Goal: Navigation & Orientation: Find specific page/section

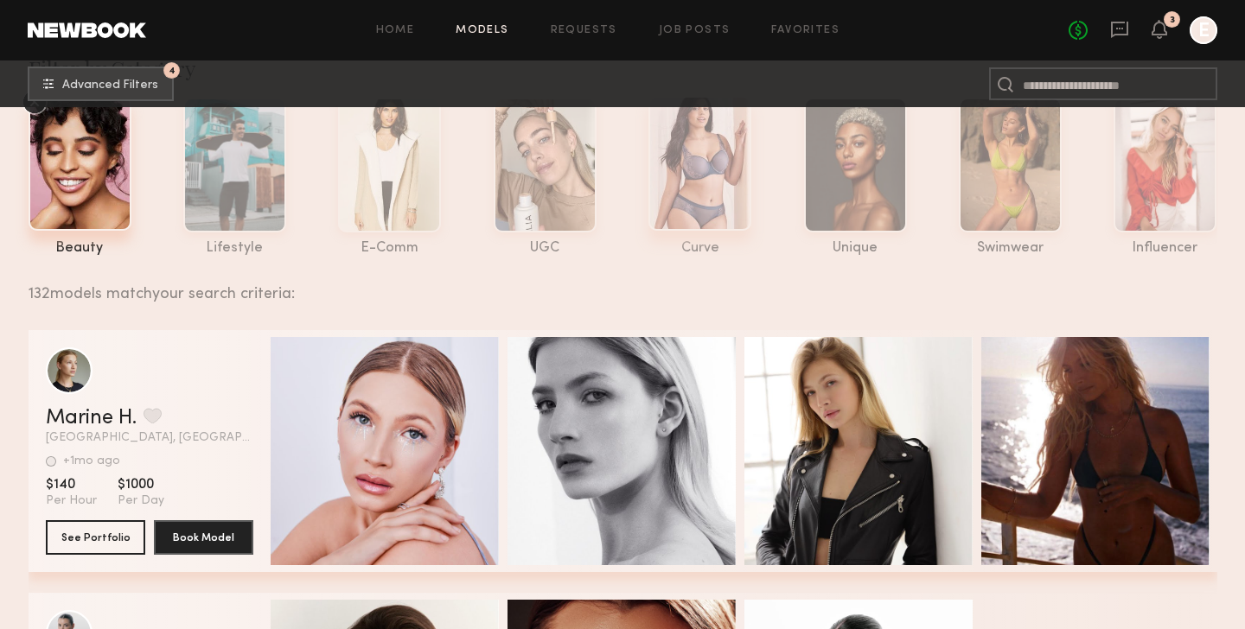
scroll to position [118, 0]
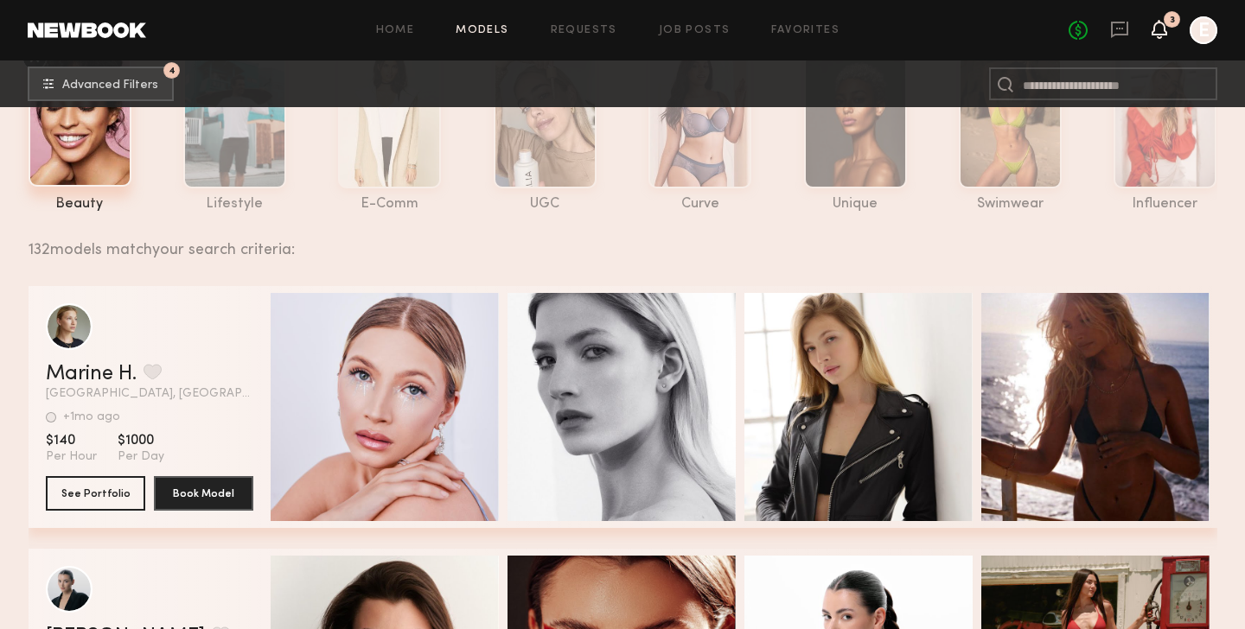
click at [1158, 35] on icon at bounding box center [1159, 28] width 14 height 12
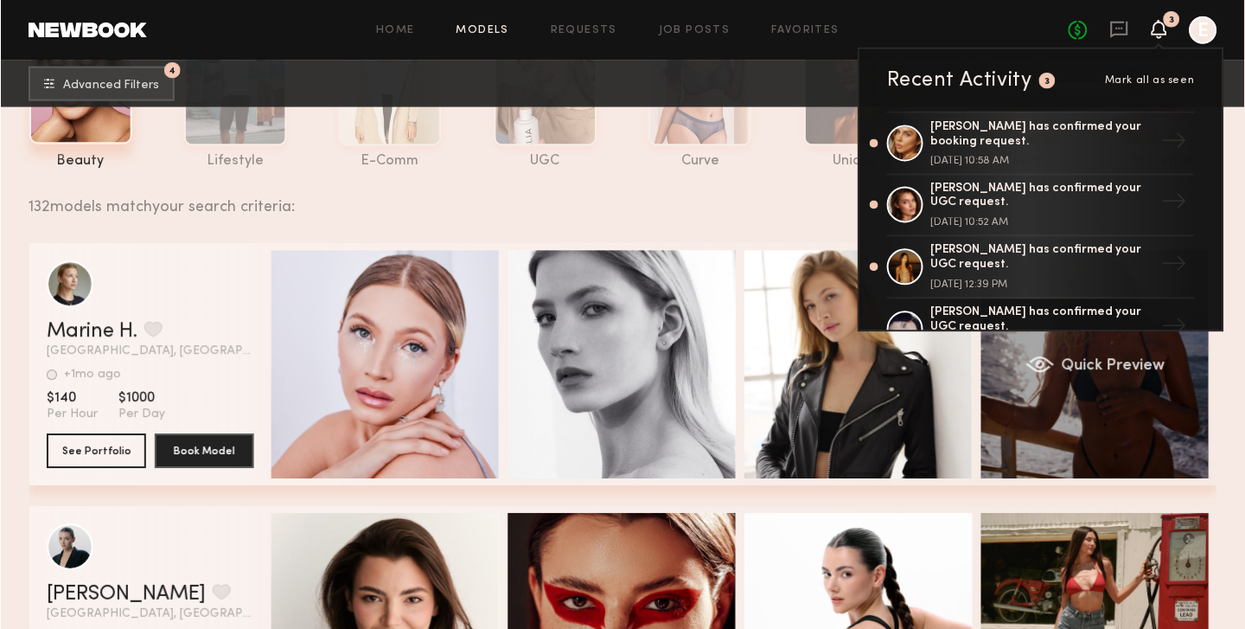
scroll to position [141, 0]
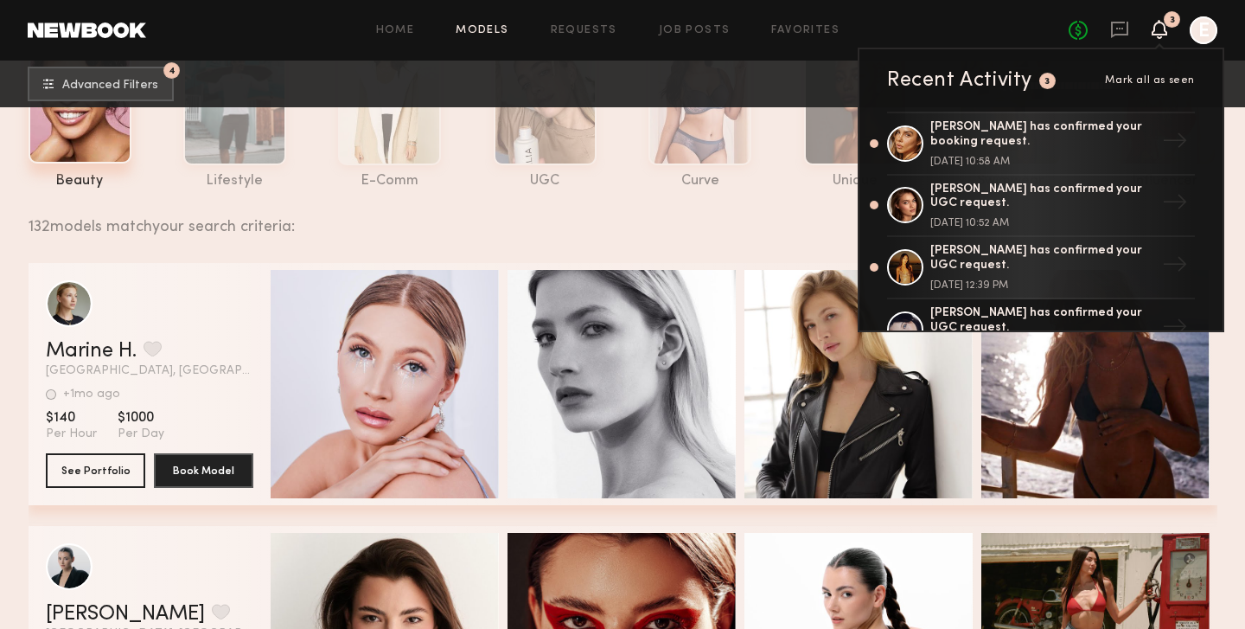
click at [1162, 10] on header "Home Models Requests Job Posts Favorites Sign Out No fees up to $5,000 3 Recent…" at bounding box center [622, 30] width 1245 height 61
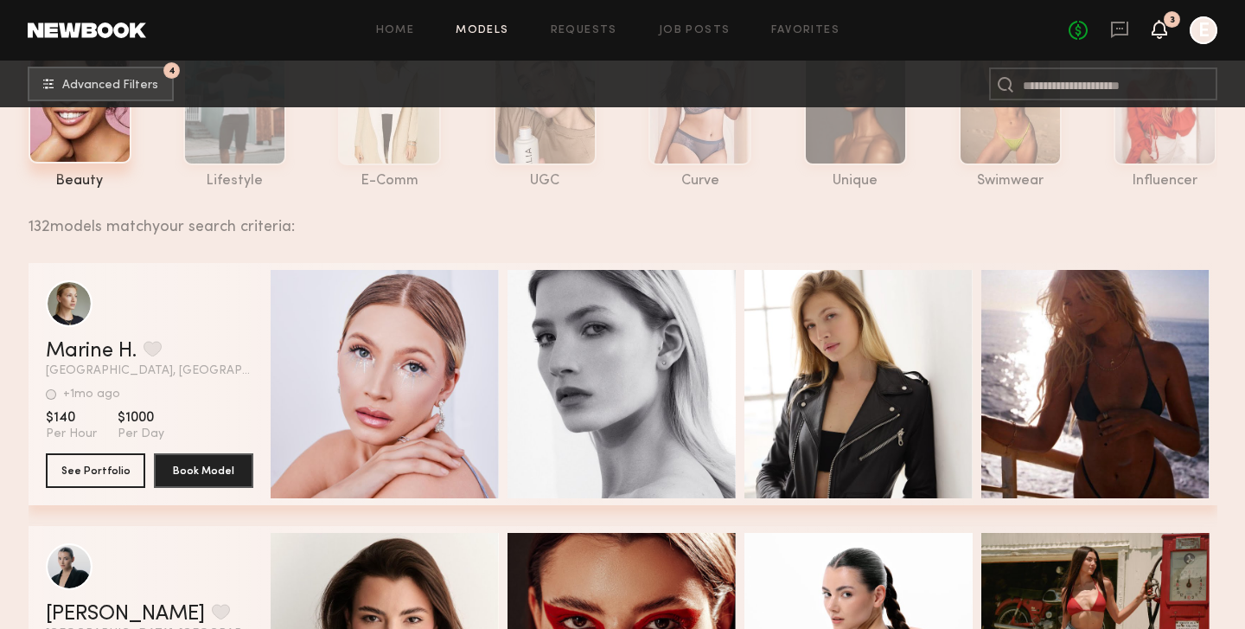
click at [1154, 29] on icon at bounding box center [1160, 29] width 16 height 19
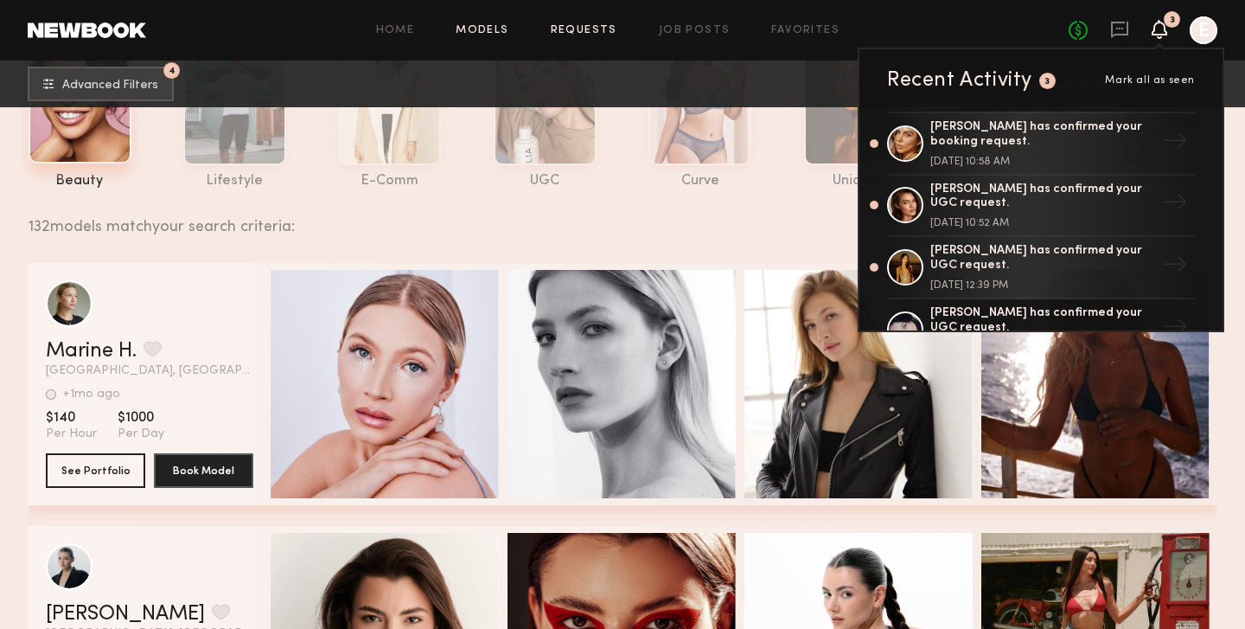
click at [584, 26] on link "Requests" at bounding box center [584, 30] width 67 height 11
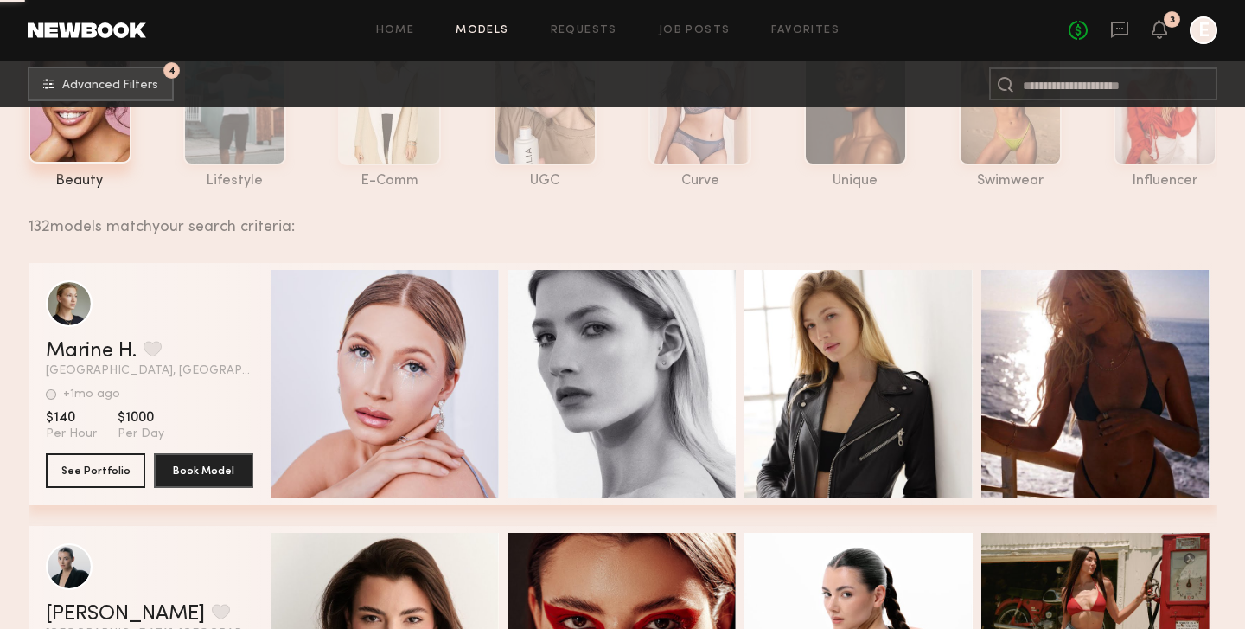
click at [673, 23] on div "Home Models Requests Job Posts Favorites Sign Out No fees up to $5,000 3 E" at bounding box center [681, 30] width 1071 height 28
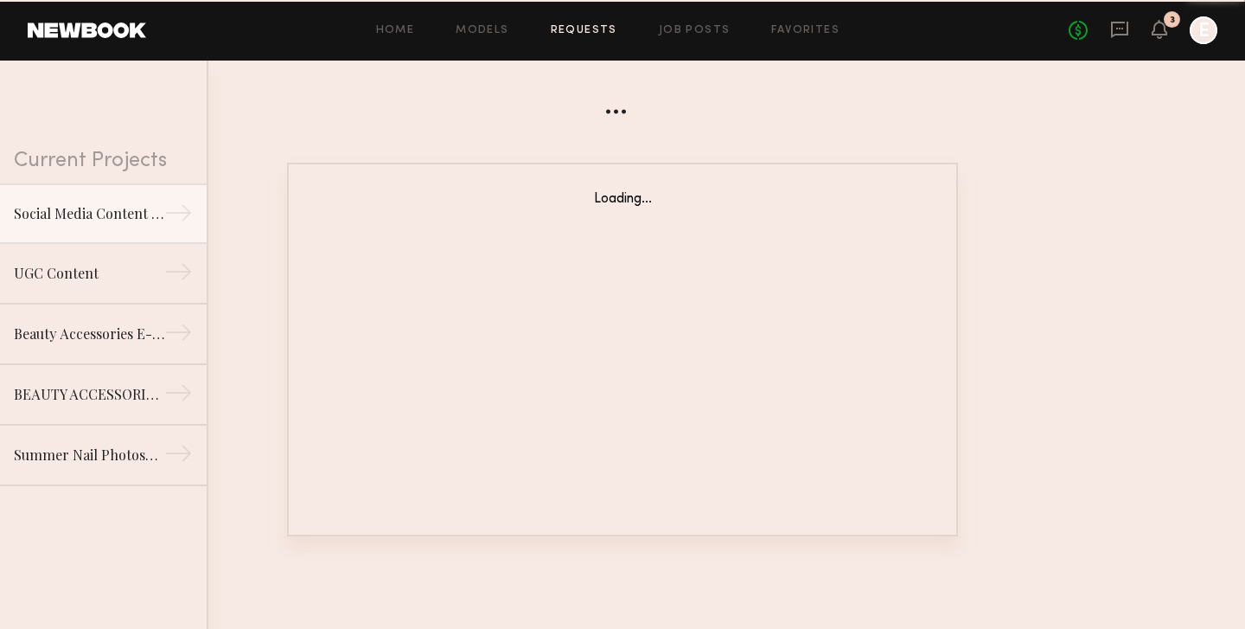
click at [662, 39] on div "Home Models Requests Job Posts Favorites Sign Out No fees up to $5,000 3 E" at bounding box center [681, 30] width 1071 height 28
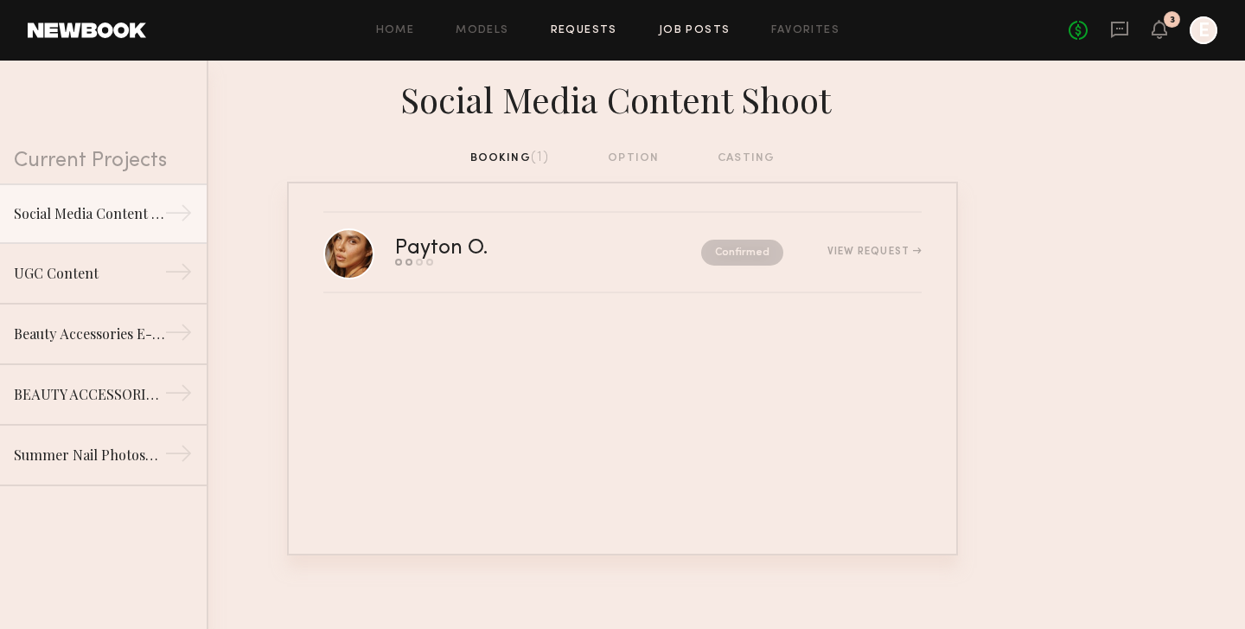
click at [662, 35] on link "Job Posts" at bounding box center [695, 30] width 72 height 11
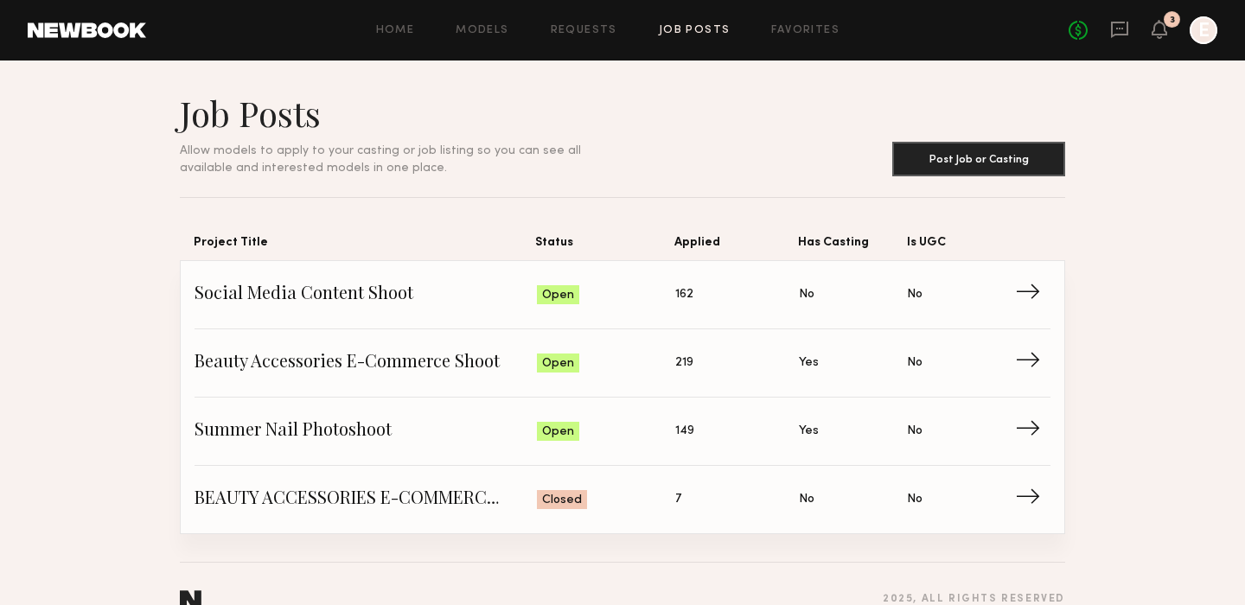
click at [1166, 33] on icon at bounding box center [1159, 28] width 14 height 12
